Goal: Information Seeking & Learning: Learn about a topic

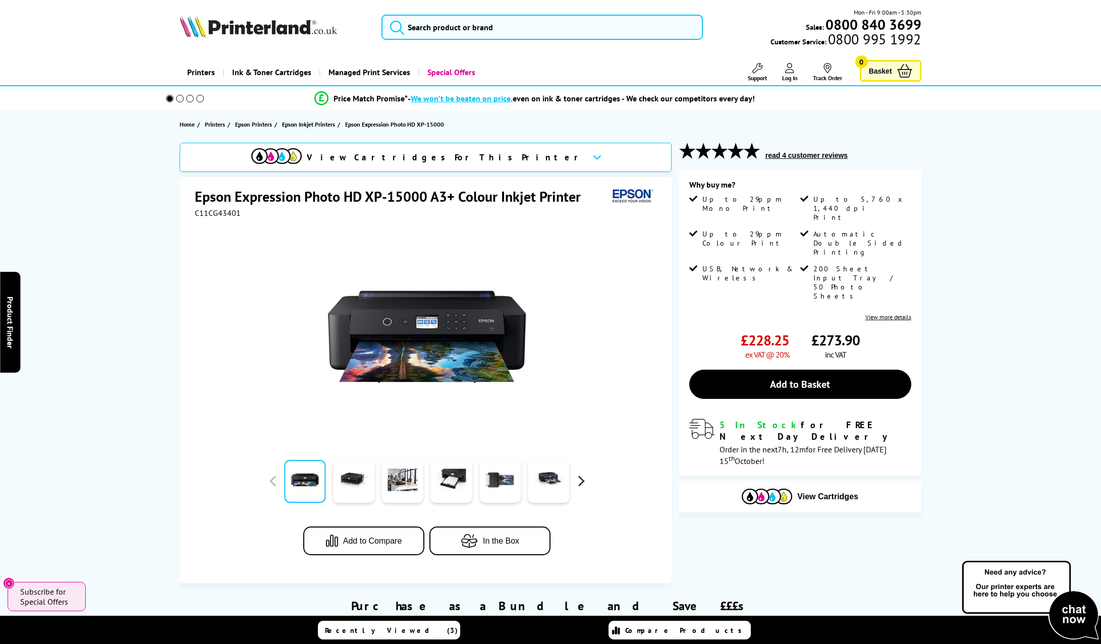
click at [581, 485] on button "button" at bounding box center [580, 481] width 15 height 15
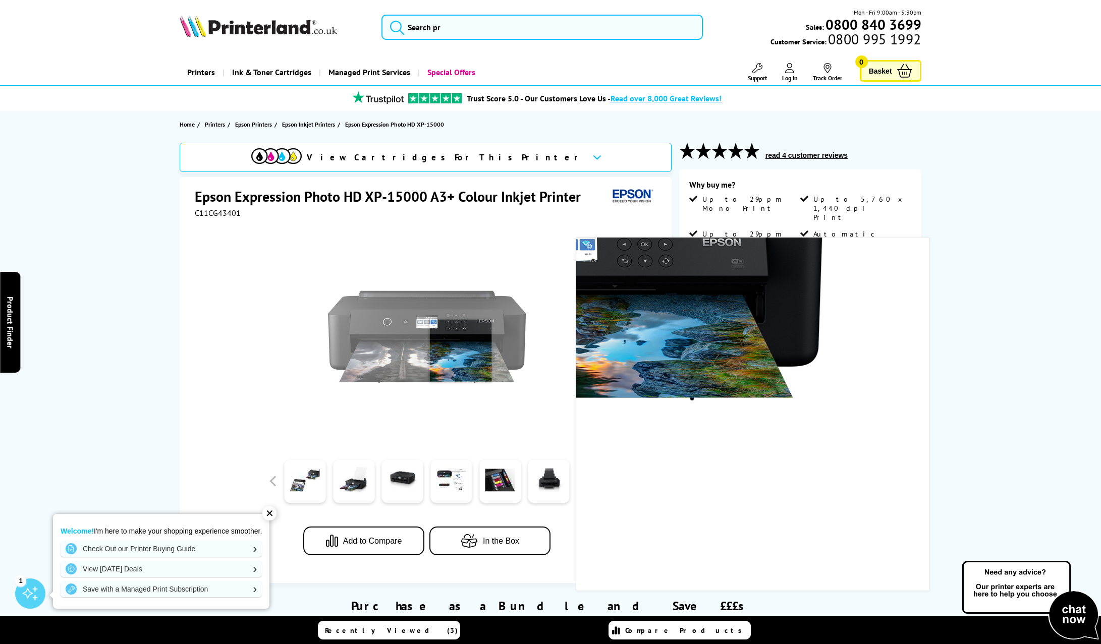
click at [461, 350] on img at bounding box center [427, 337] width 198 height 198
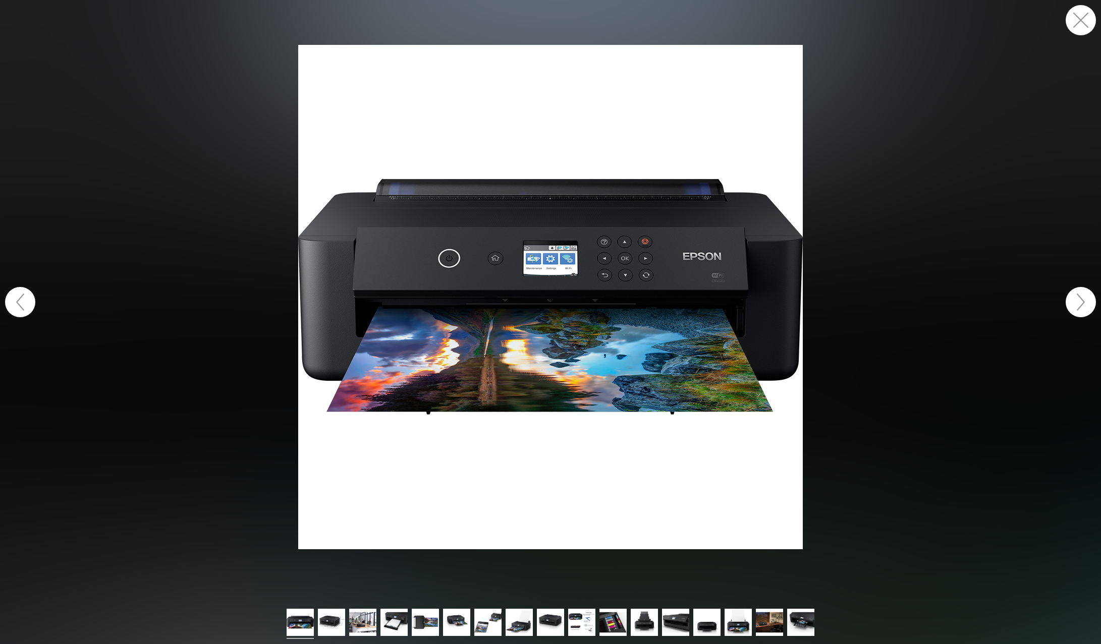
click at [1076, 24] on button "button" at bounding box center [1080, 20] width 30 height 30
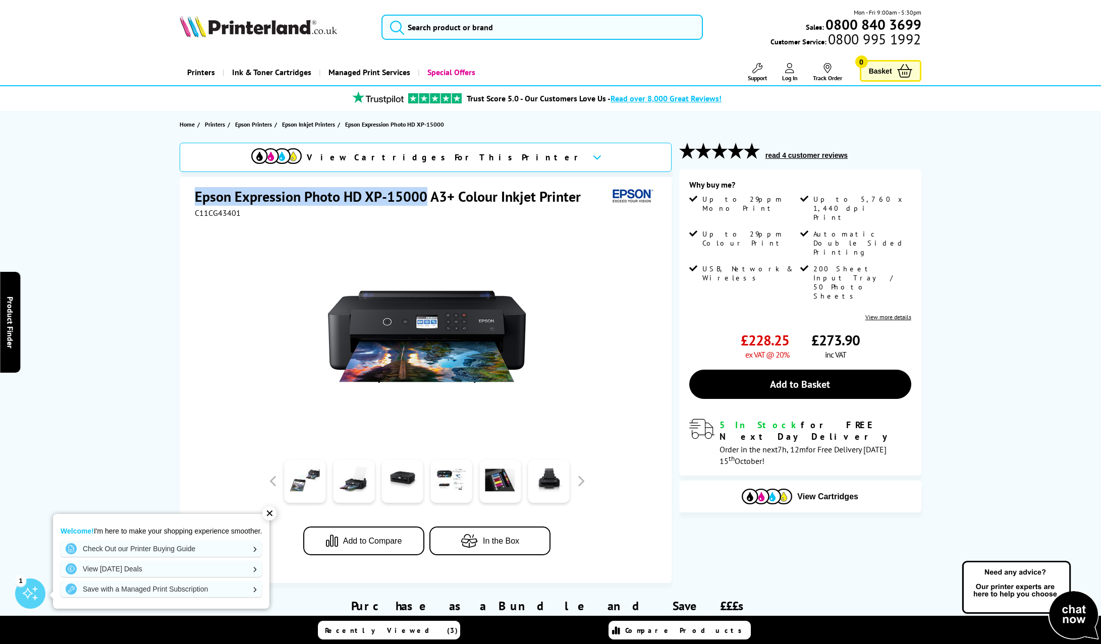
drag, startPoint x: 427, startPoint y: 196, endPoint x: 195, endPoint y: 201, distance: 231.6
click at [195, 201] on h1 "Epson Expression Photo HD XP-15000 A3+ Colour Inkjet Printer" at bounding box center [393, 196] width 396 height 19
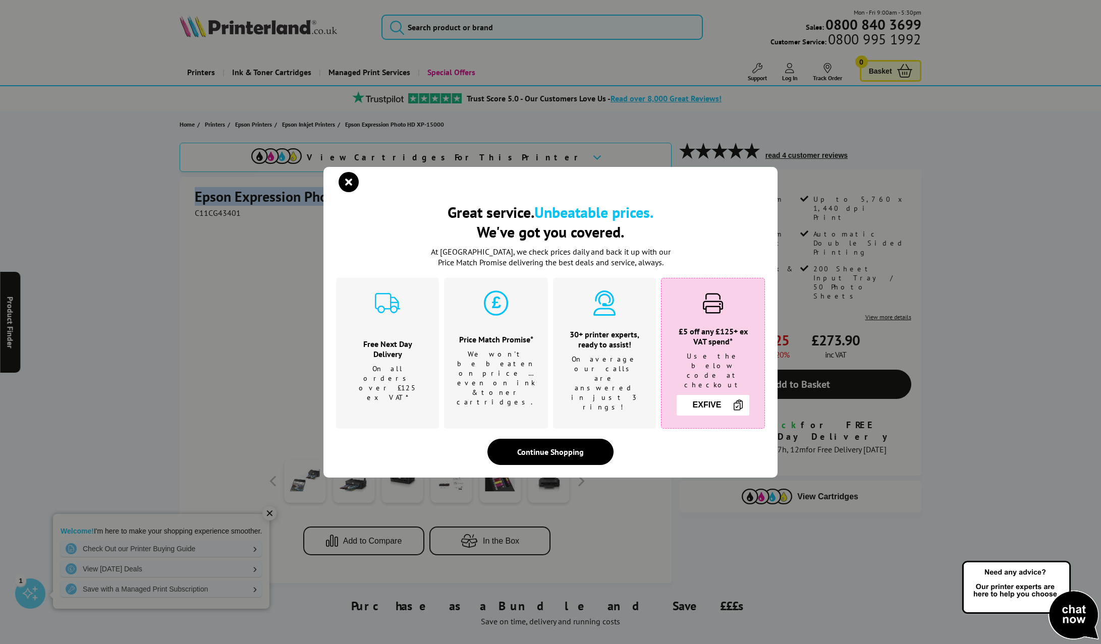
copy h1 "Epson Expression Photo HD XP-15000"
